Goal: Task Accomplishment & Management: Manage account settings

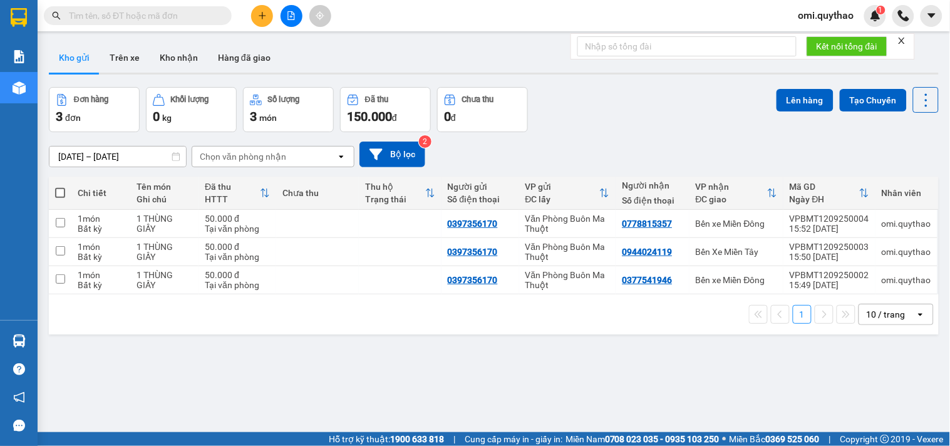
click at [827, 15] on span "omi.quythao" at bounding box center [826, 16] width 76 height 16
click at [833, 40] on span "Đăng xuất" at bounding box center [833, 39] width 53 height 14
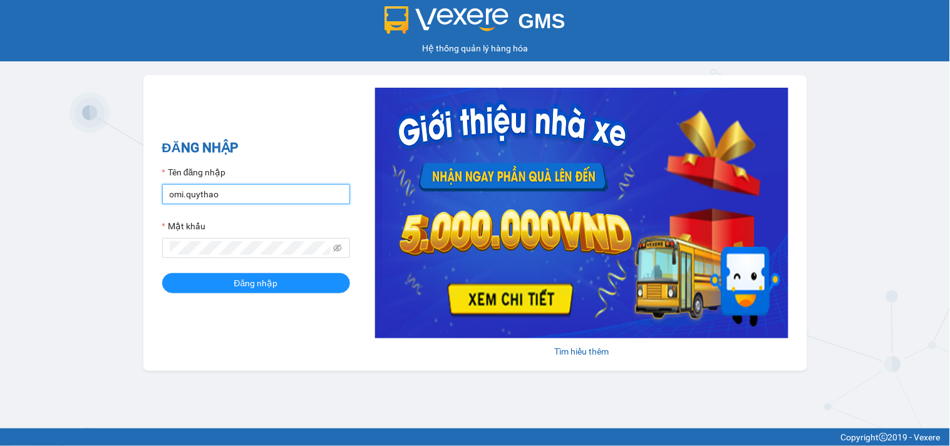
click at [233, 188] on input "omi.quythao" at bounding box center [256, 194] width 188 height 20
type input "kieutrinh.quythao"
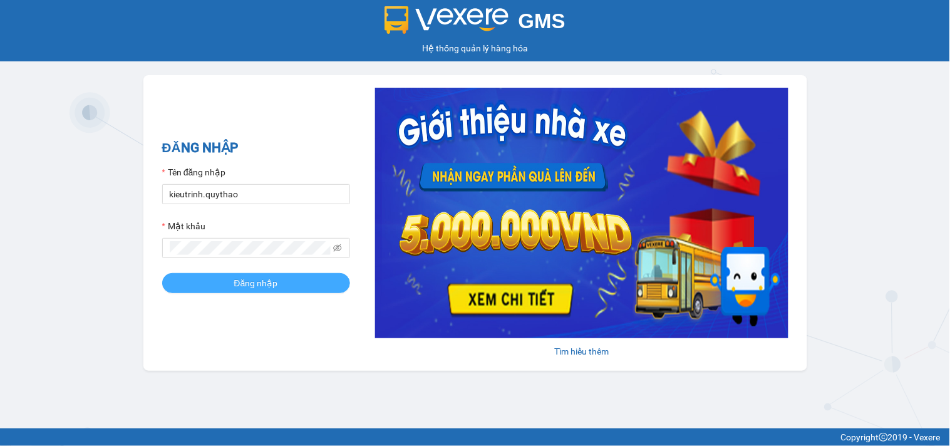
click at [273, 289] on span "Đăng nhập" at bounding box center [256, 283] width 44 height 14
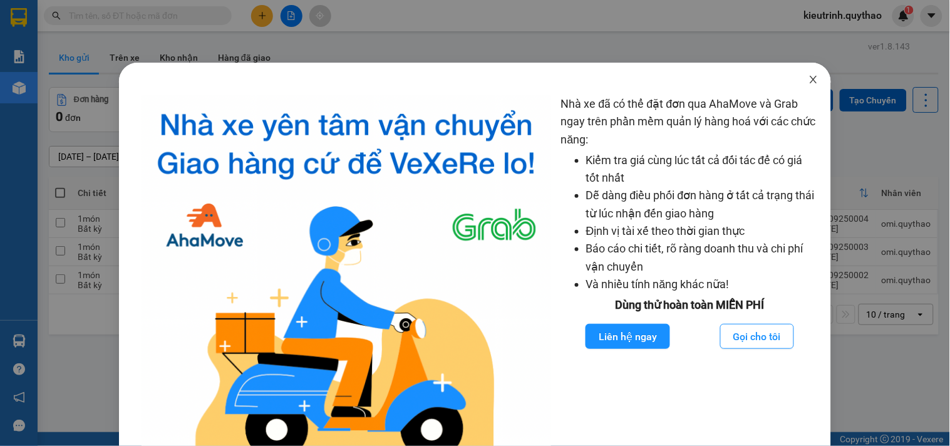
click at [810, 80] on icon "close" at bounding box center [813, 80] width 7 height 8
